Goal: Task Accomplishment & Management: Use online tool/utility

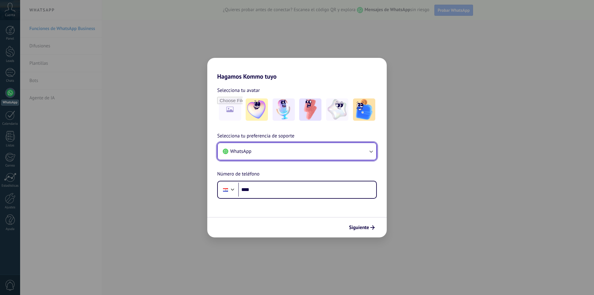
click at [273, 156] on button "WhatsApp" at bounding box center [297, 151] width 158 height 17
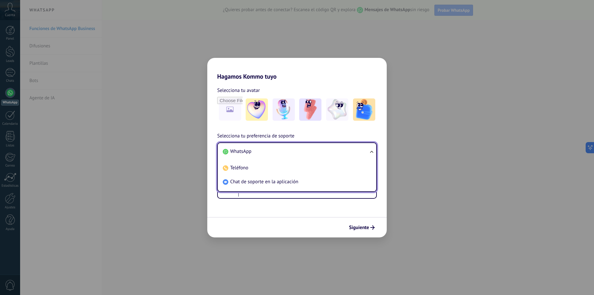
drag, startPoint x: 285, startPoint y: 152, endPoint x: 297, endPoint y: 190, distance: 39.5
click at [285, 152] on li "WhatsApp" at bounding box center [295, 151] width 151 height 14
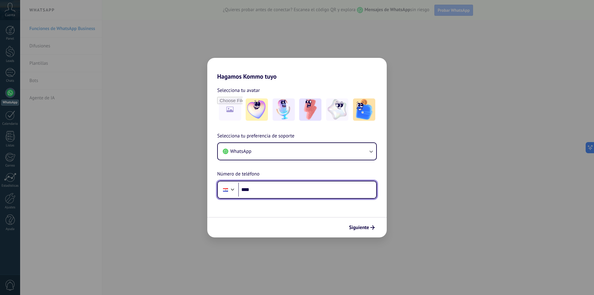
click at [301, 191] on input "****" at bounding box center [307, 189] width 138 height 14
click at [229, 193] on div at bounding box center [226, 189] width 12 height 13
click at [258, 193] on input "****" at bounding box center [307, 189] width 138 height 14
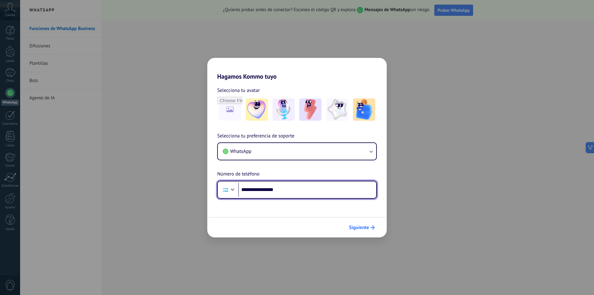
type input "**********"
click at [361, 226] on span "Siguiente" at bounding box center [359, 227] width 20 height 4
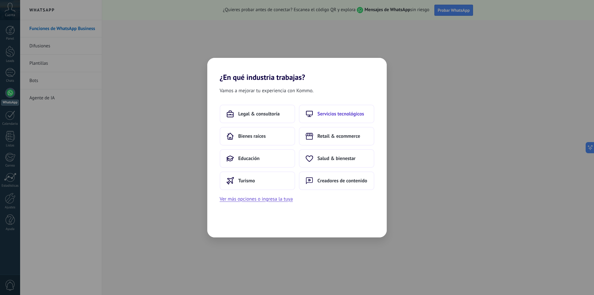
click at [338, 115] on span "Servicios tecnológicos" at bounding box center [340, 114] width 47 height 6
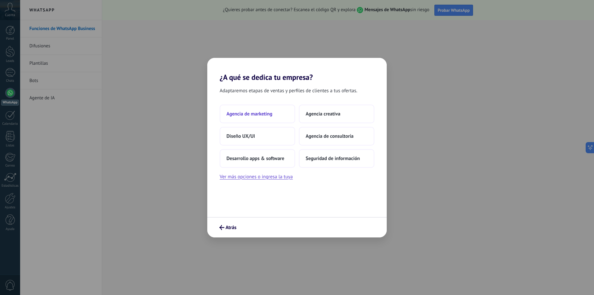
click at [250, 114] on span "Agencia de marketing" at bounding box center [249, 114] width 46 height 6
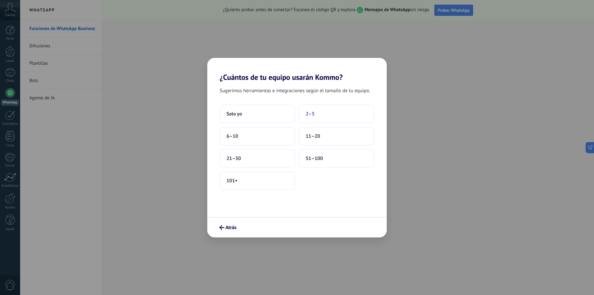
click at [321, 117] on button "2–5" at bounding box center [336, 114] width 75 height 19
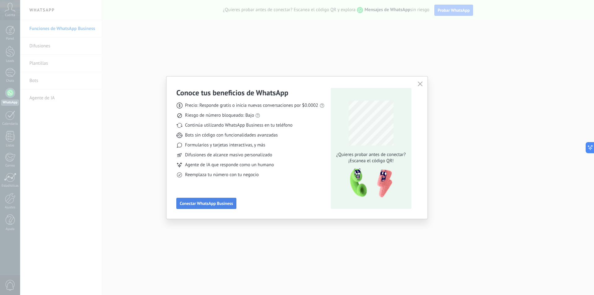
click at [204, 206] on button "Conectar WhatsApp Business" at bounding box center [206, 203] width 60 height 11
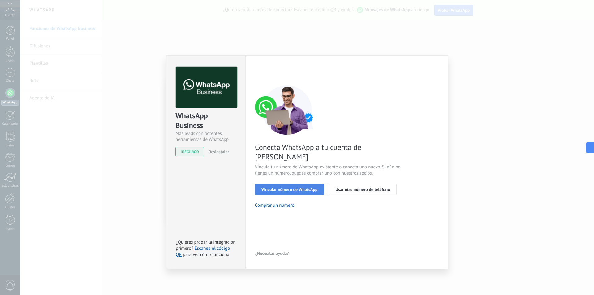
click at [297, 184] on button "Vincular número de WhatsApp" at bounding box center [289, 189] width 69 height 11
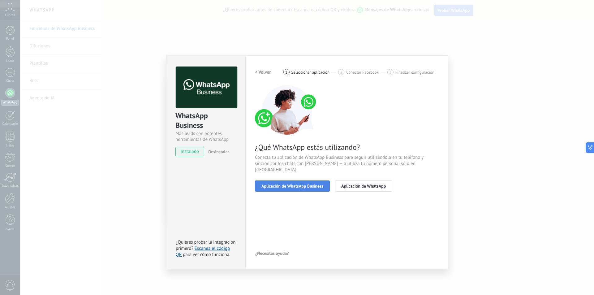
click at [296, 183] on button "Aplicación de WhatsApp Business" at bounding box center [292, 185] width 75 height 11
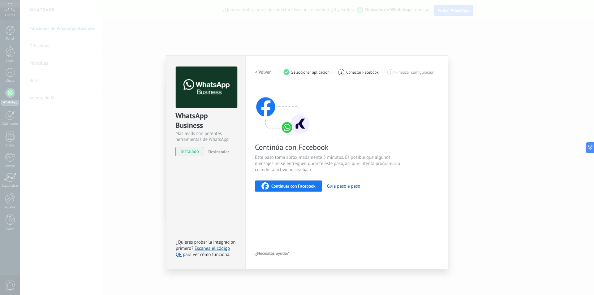
click at [296, 184] on span "Continuar con Facebook" at bounding box center [293, 186] width 44 height 4
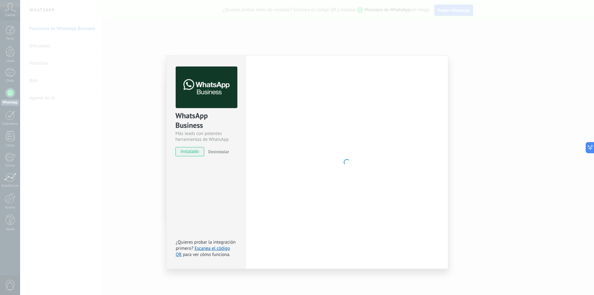
click at [408, 216] on div at bounding box center [347, 161] width 184 height 191
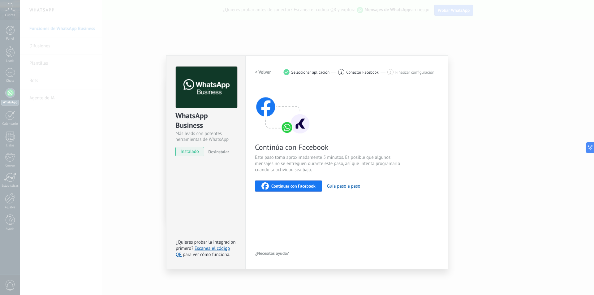
click at [450, 41] on div "WhatsApp Business Más leads con potentes herramientas de WhatsApp instalado Des…" at bounding box center [307, 147] width 574 height 295
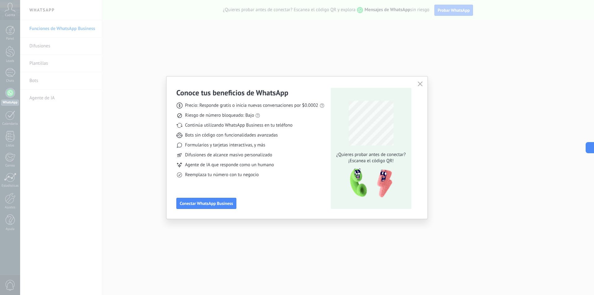
click at [424, 87] on div "Conoce tus beneficios de WhatsApp Precio: Responde gratis o inicia nuevas conve…" at bounding box center [296, 147] width 261 height 142
click at [421, 83] on icon "button" at bounding box center [419, 83] width 5 height 5
